Goal: Check status: Check status

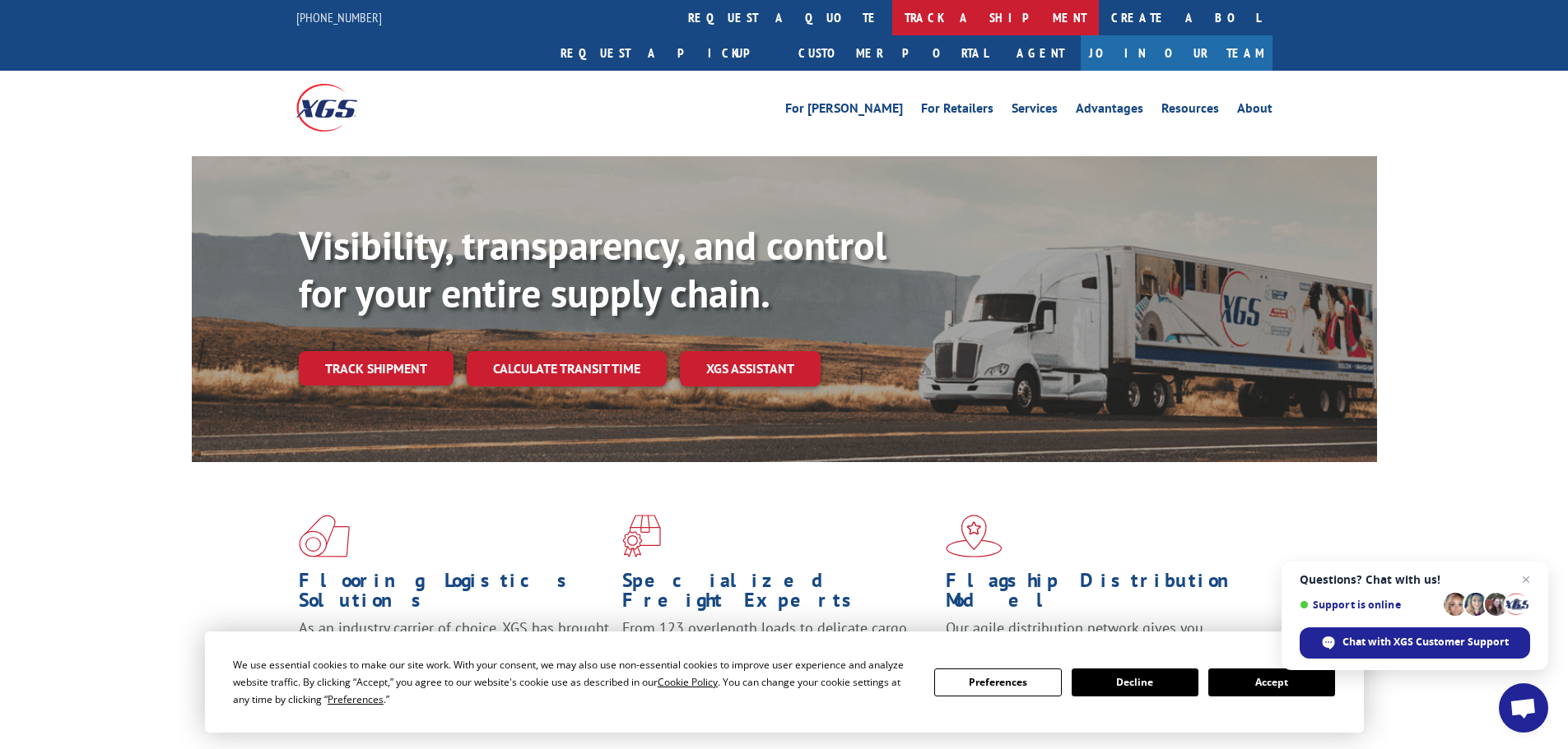
click at [892, 15] on link "track a shipment" at bounding box center [995, 18] width 207 height 36
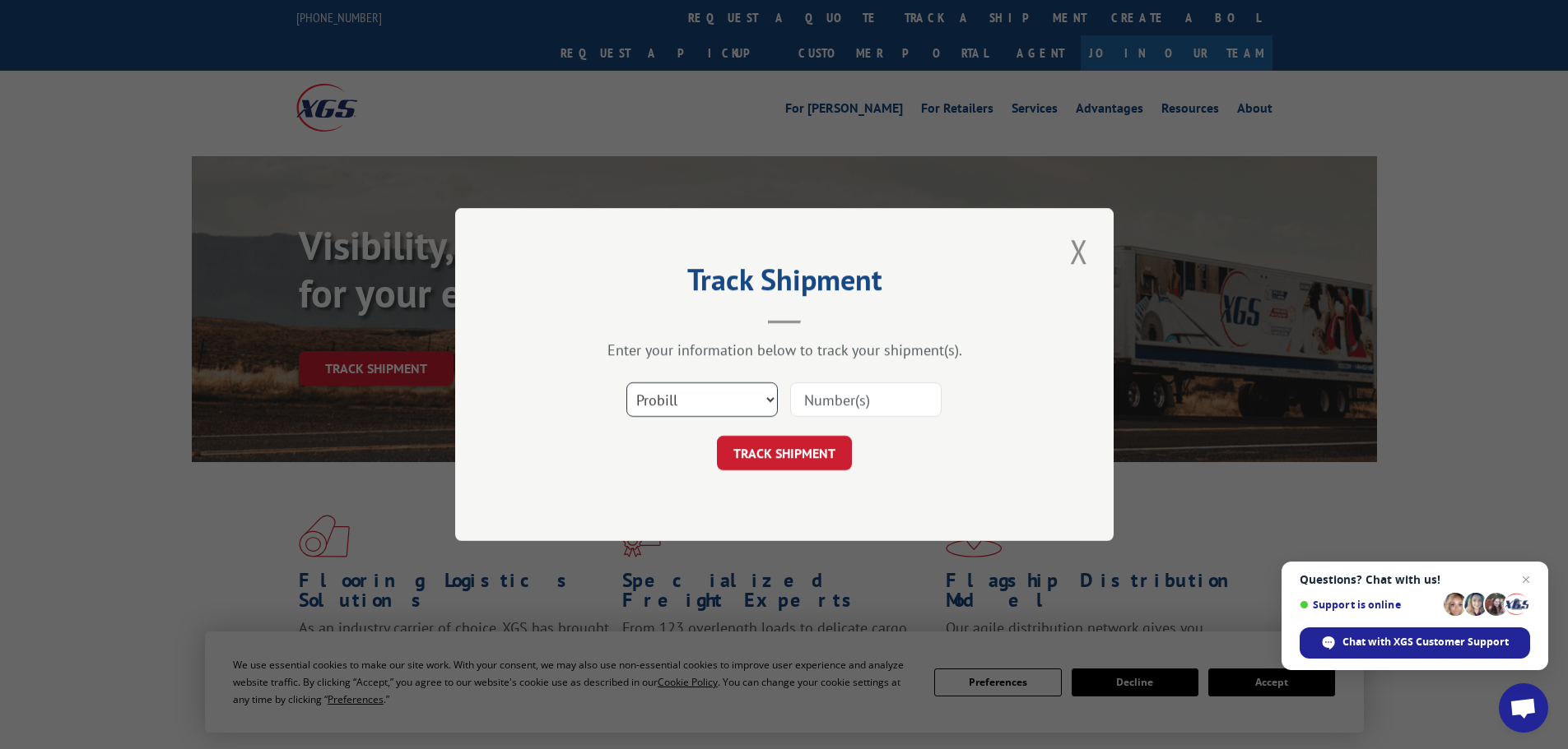
click at [769, 408] on select "Select category... Probill BOL PO" at bounding box center [702, 400] width 151 height 35
select select "bol"
click at [627, 383] on select "Select category... Probill BOL PO" at bounding box center [702, 400] width 151 height 35
click at [842, 398] on input at bounding box center [865, 400] width 151 height 35
type input "242361"
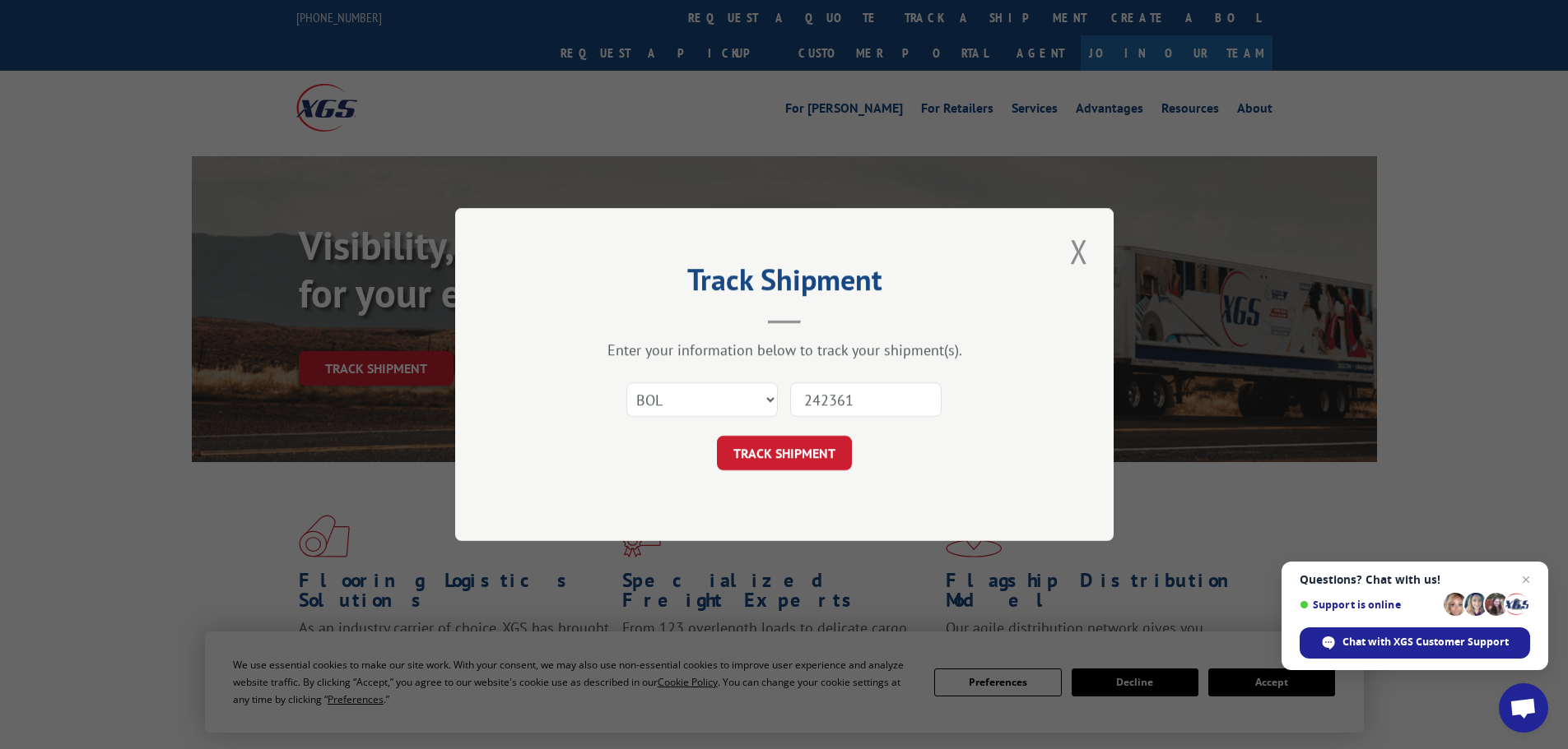
click button "TRACK SHIPMENT" at bounding box center [784, 453] width 135 height 35
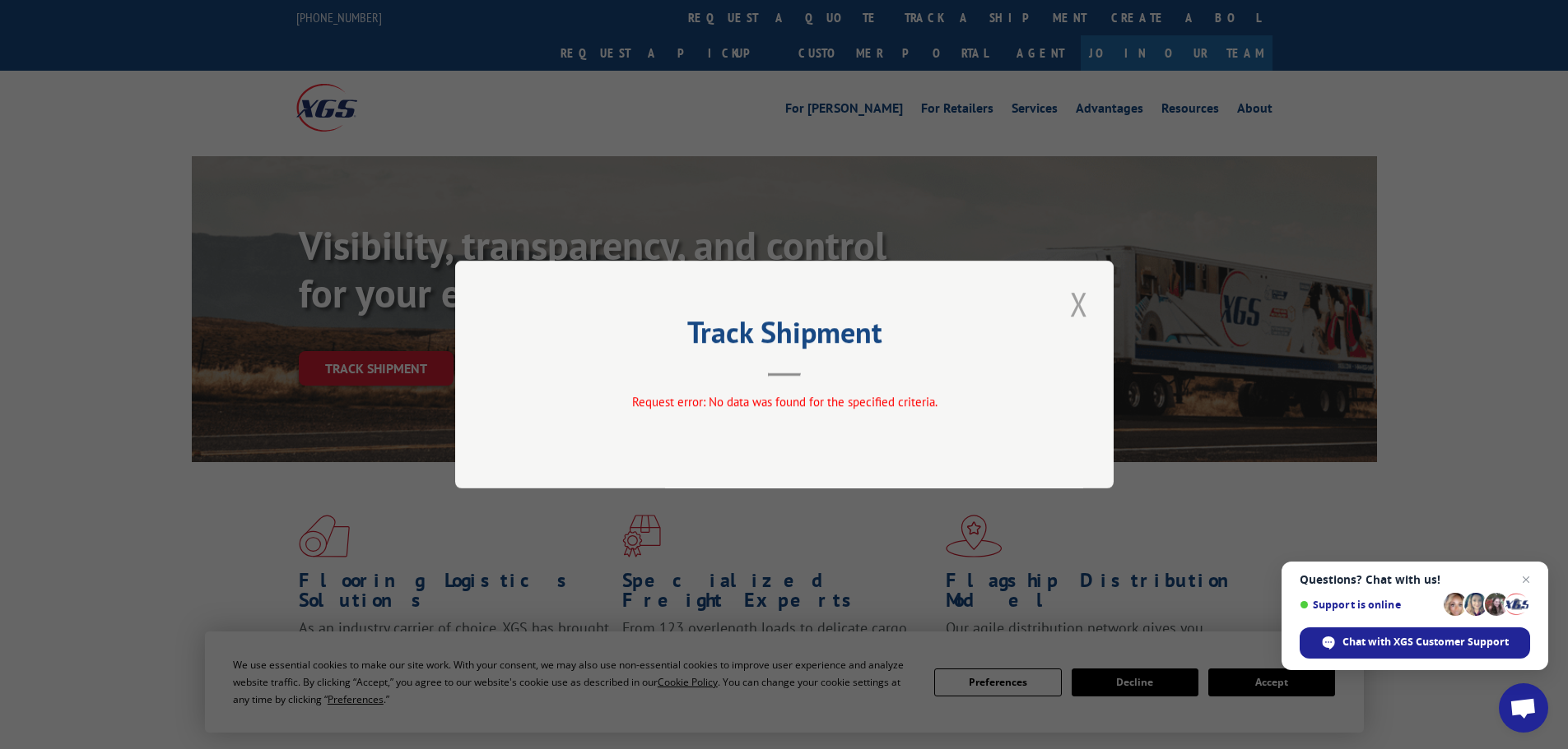
click at [1089, 296] on button "Close modal" at bounding box center [1079, 304] width 28 height 46
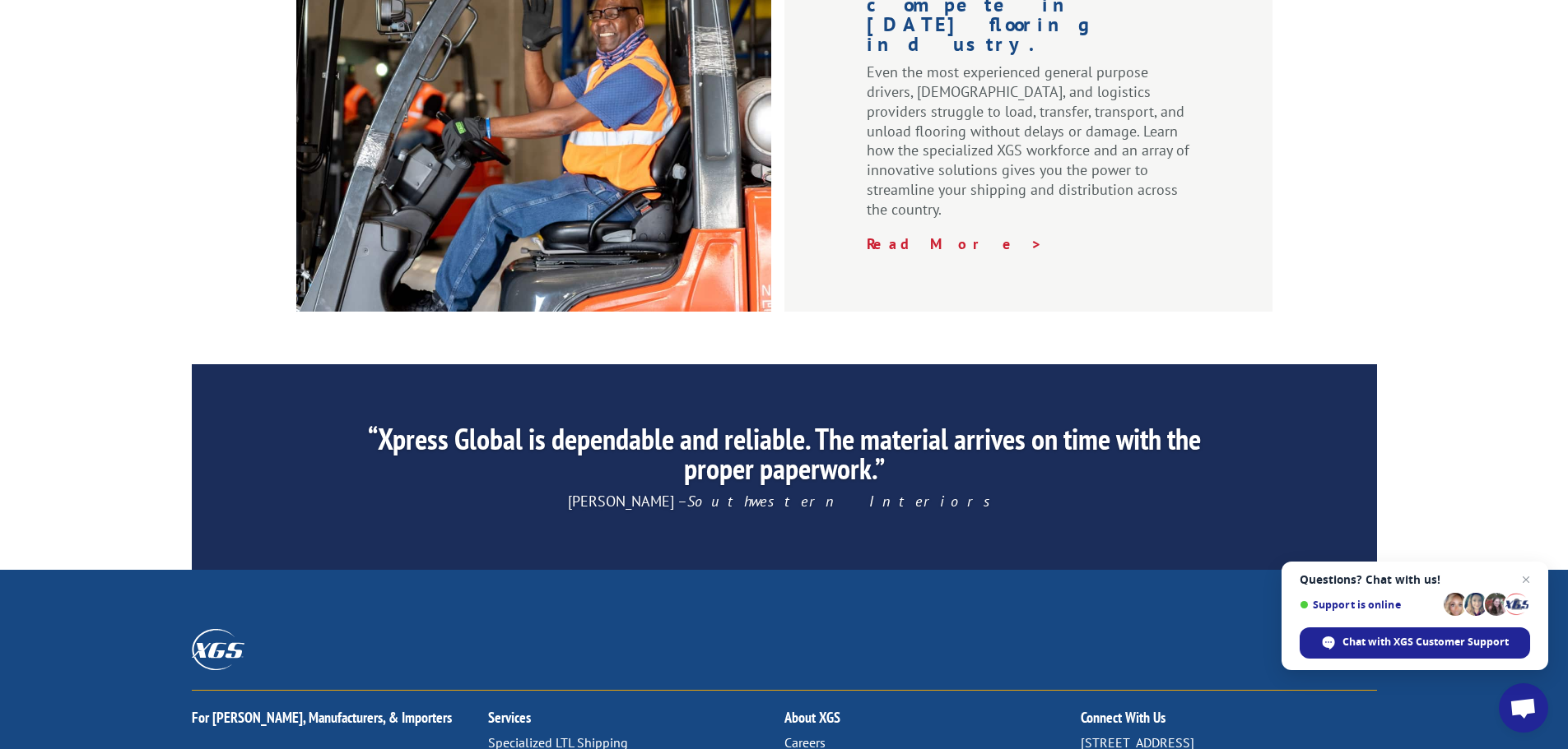
scroll to position [2506, 0]
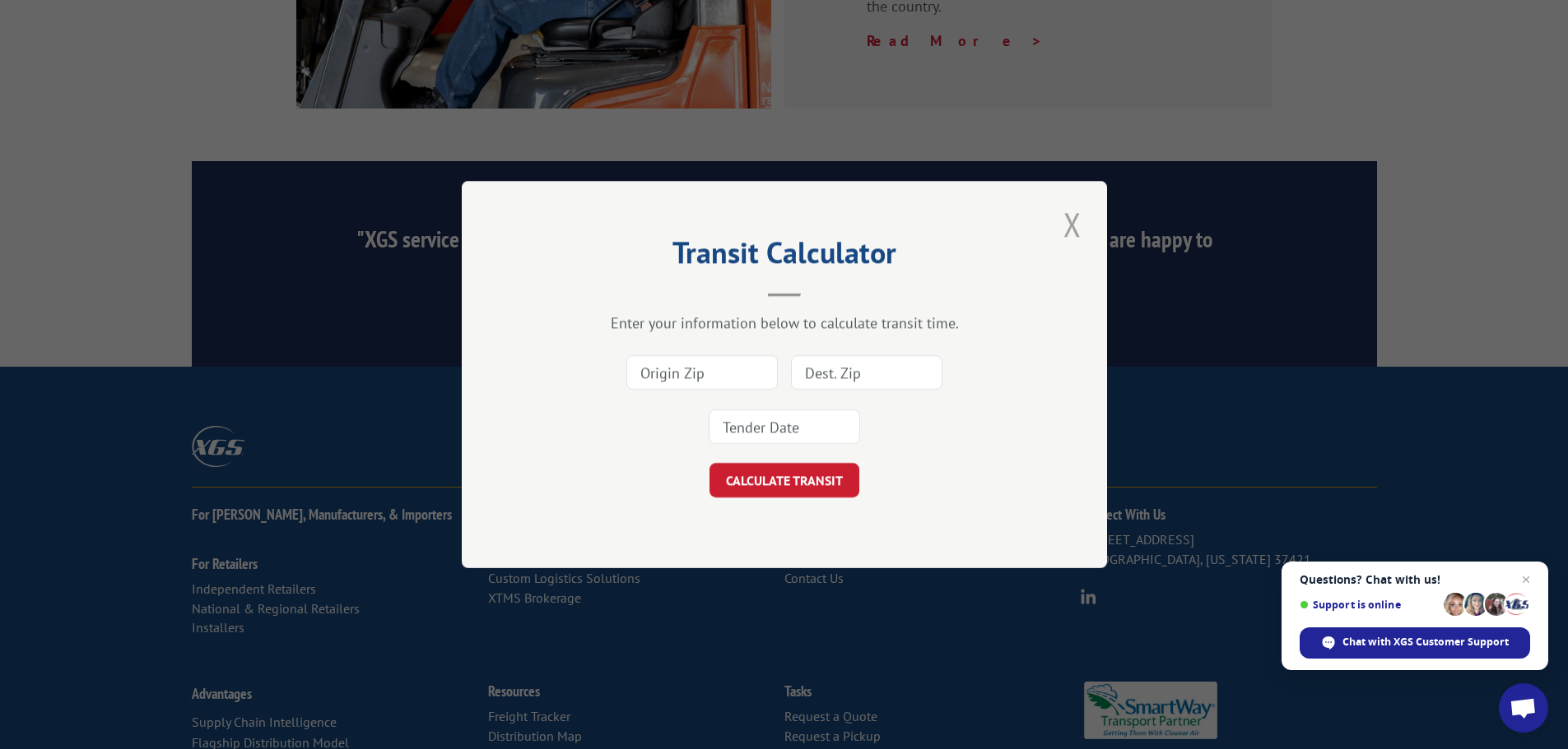
click at [1086, 227] on button "Close modal" at bounding box center [1072, 225] width 28 height 46
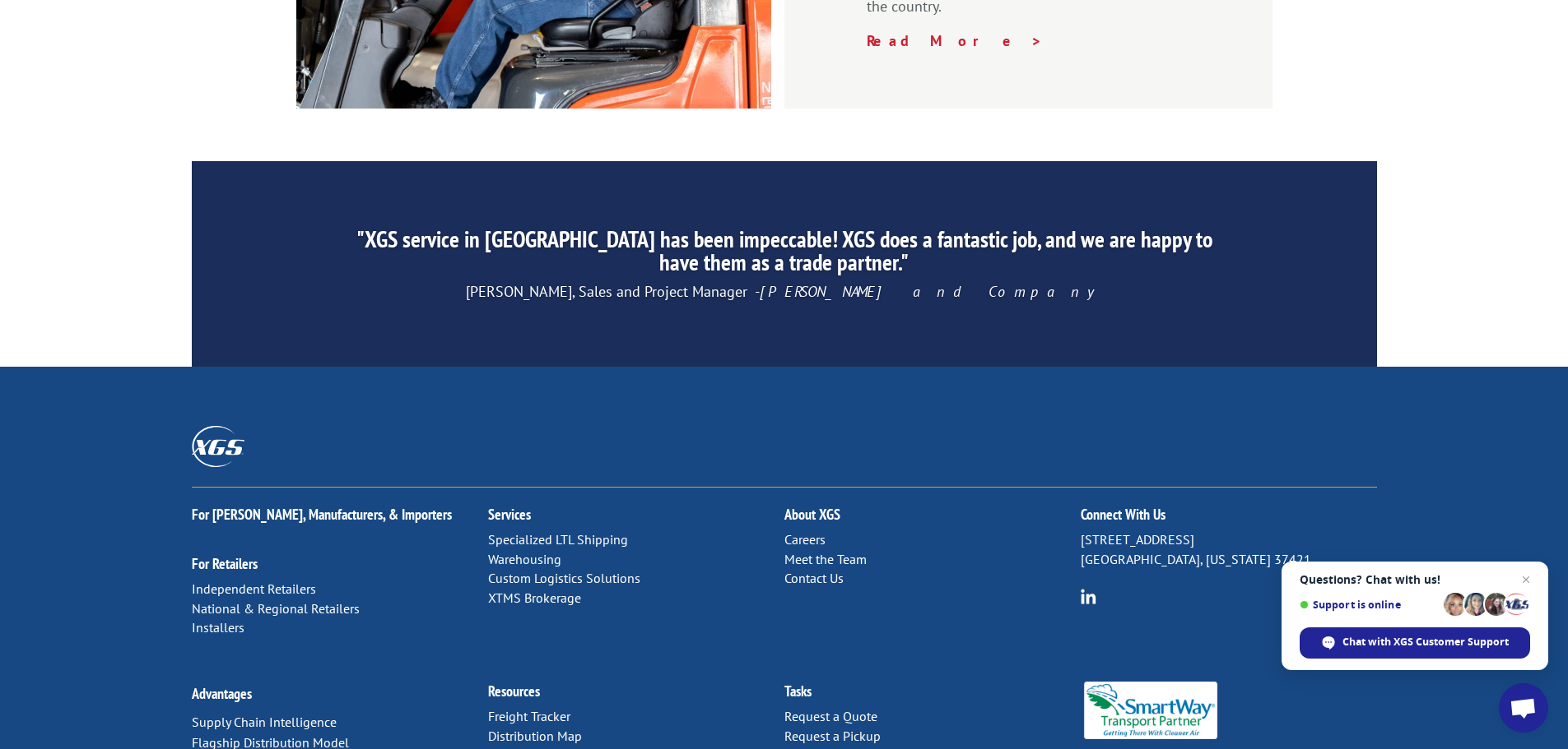
scroll to position [2424, 0]
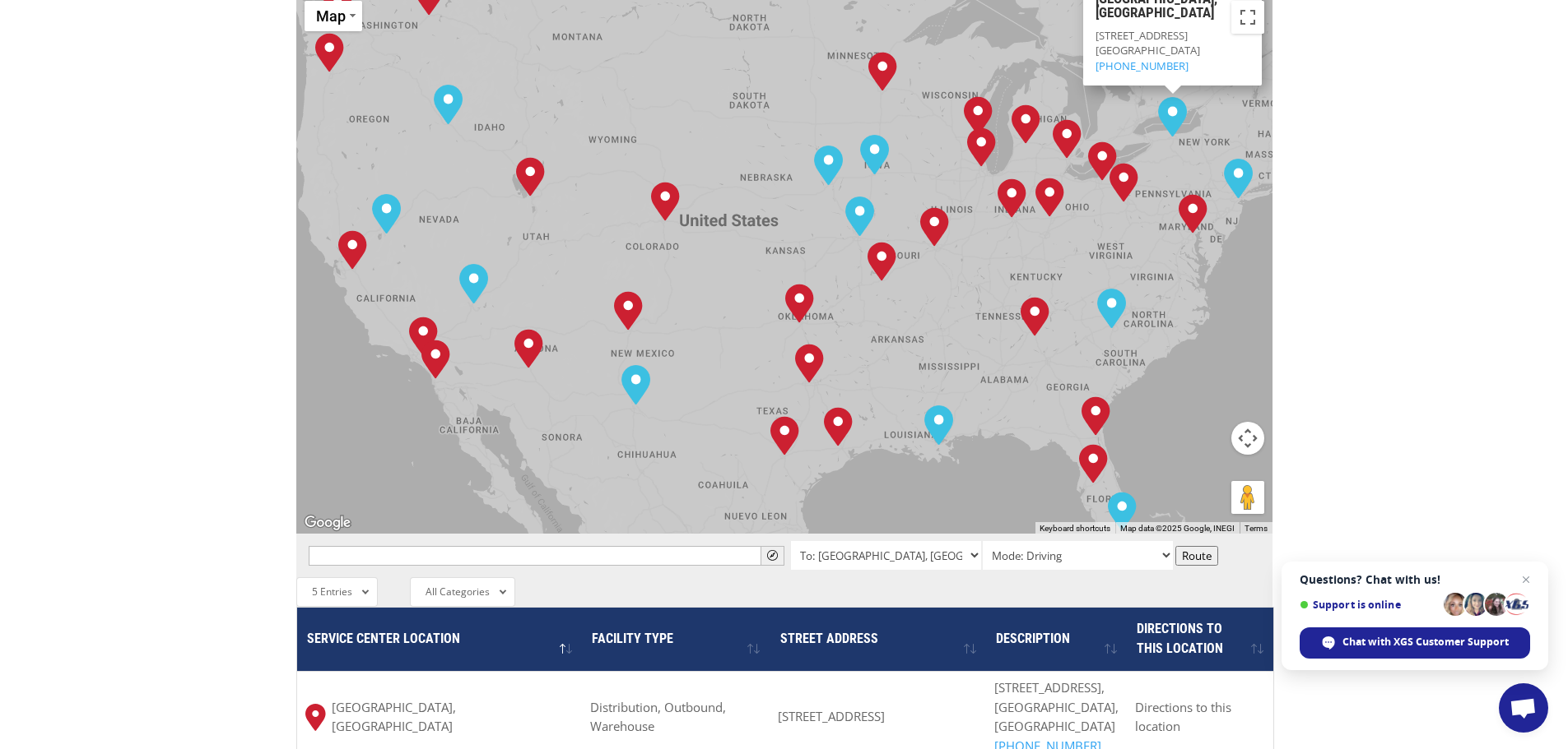
scroll to position [1070, 0]
